Goal: Use online tool/utility: Utilize a website feature to perform a specific function

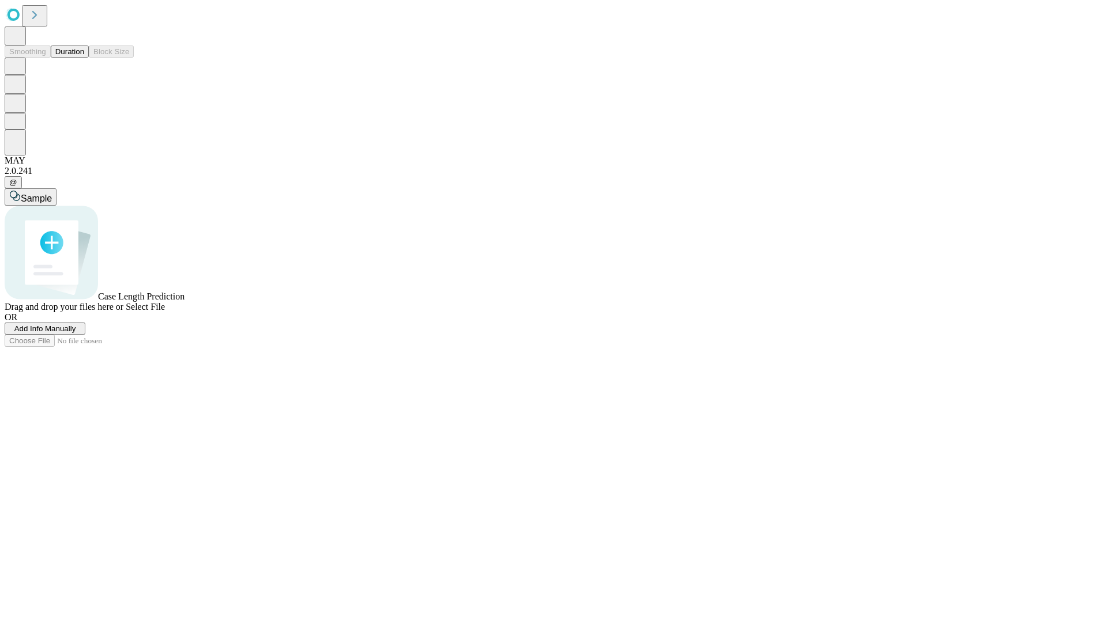
click at [84, 58] on button "Duration" at bounding box center [70, 52] width 38 height 12
click at [76, 333] on span "Add Info Manually" at bounding box center [45, 328] width 62 height 9
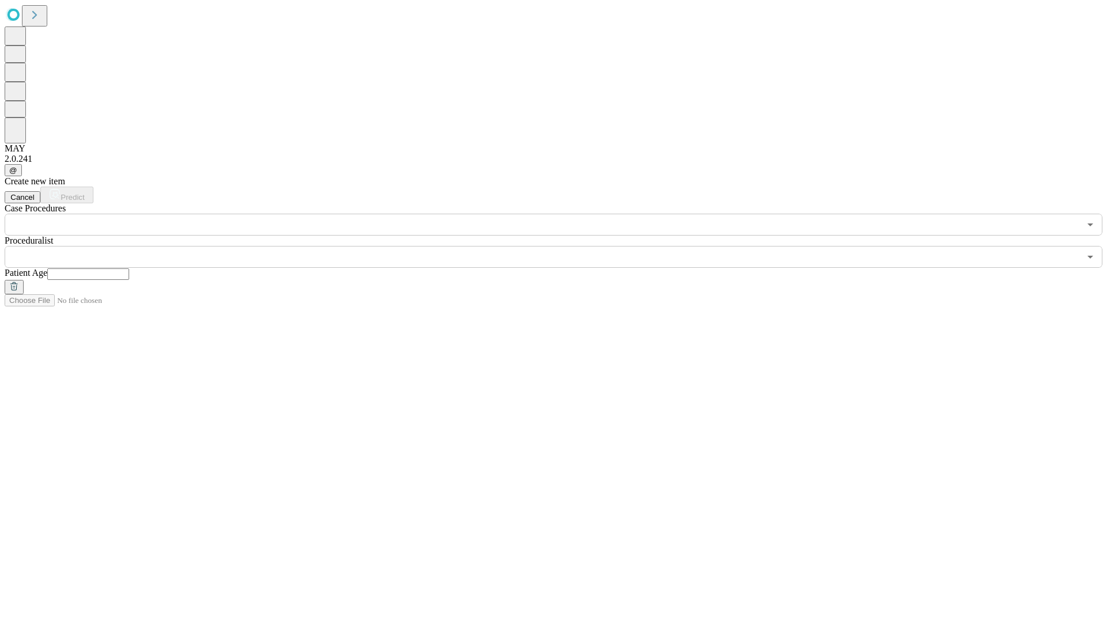
click at [129, 269] on input "text" at bounding box center [88, 275] width 82 height 12
type input "**"
click at [561, 246] on input "text" at bounding box center [542, 257] width 1075 height 22
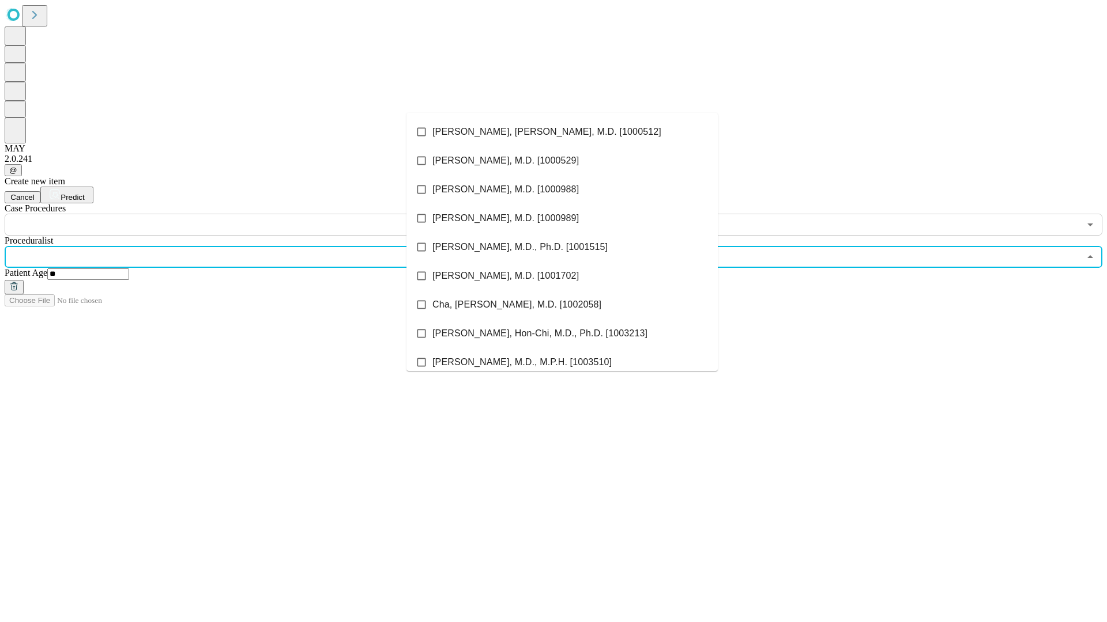
click at [562, 132] on li "[PERSON_NAME], [PERSON_NAME], M.D. [1000512]" at bounding box center [561, 132] width 311 height 29
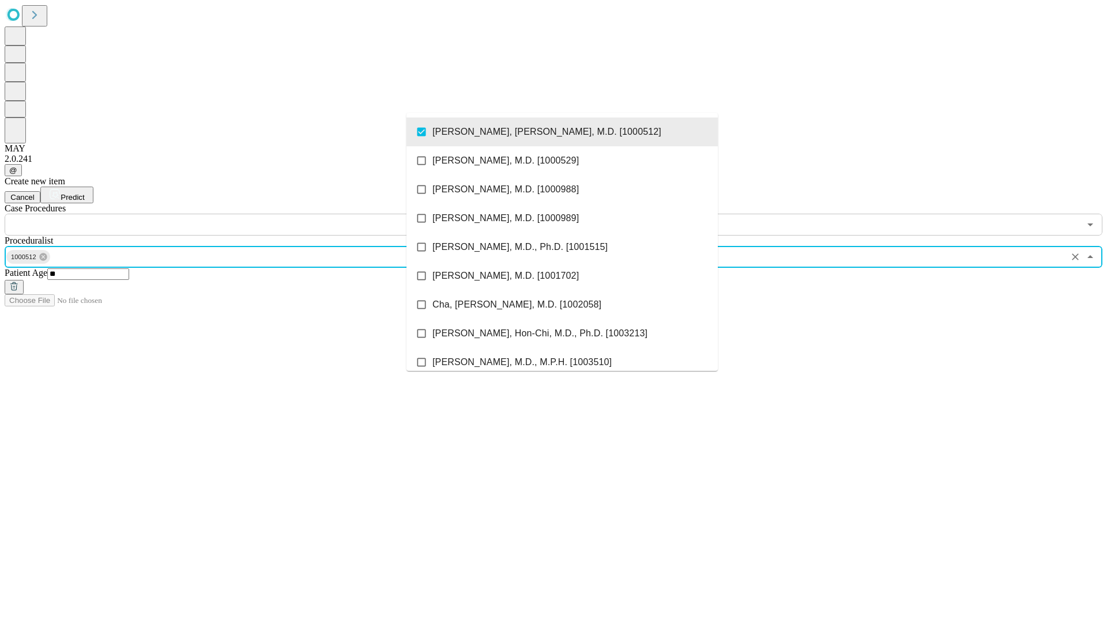
click at [242, 214] on input "text" at bounding box center [542, 225] width 1075 height 22
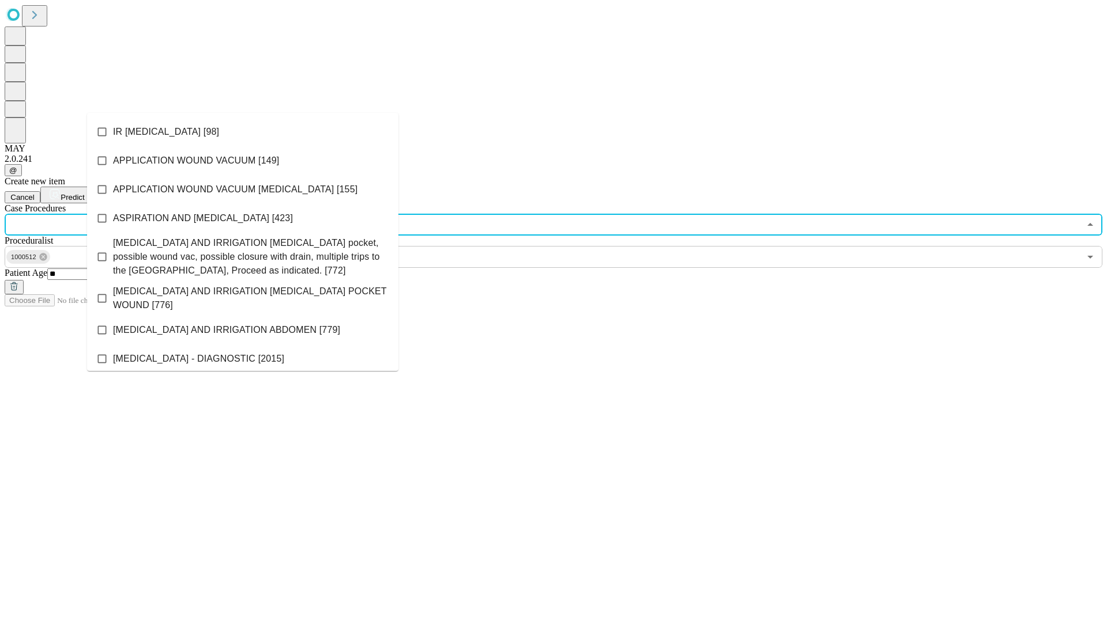
click at [243, 132] on li "IR [MEDICAL_DATA] [98]" at bounding box center [242, 132] width 311 height 29
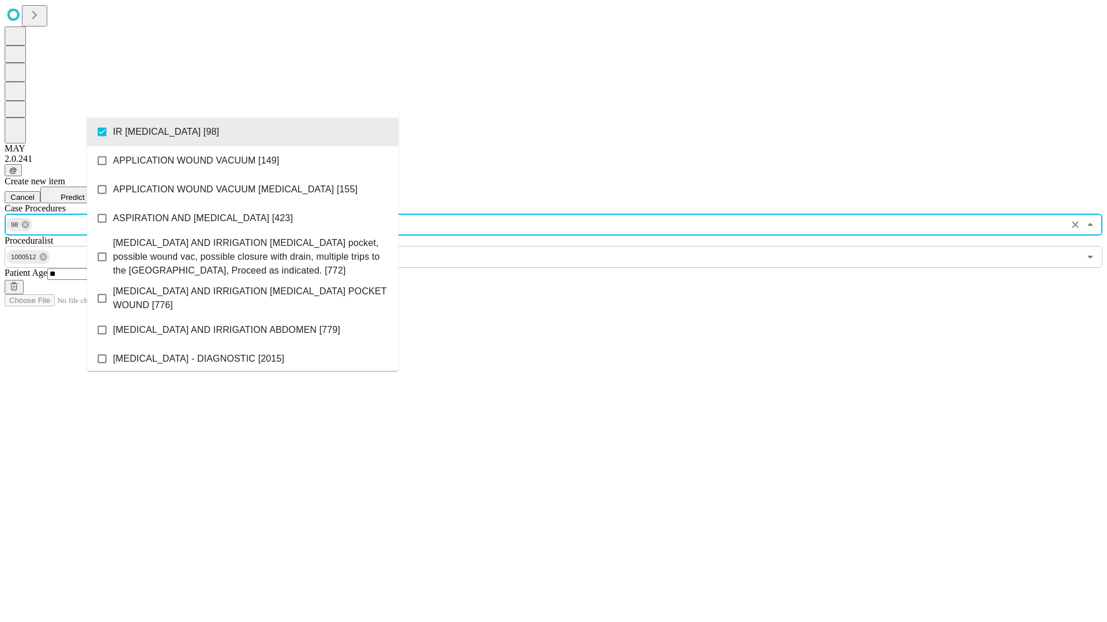
click at [84, 193] on span "Predict" at bounding box center [73, 197] width 24 height 9
